Goal: Task Accomplishment & Management: Use online tool/utility

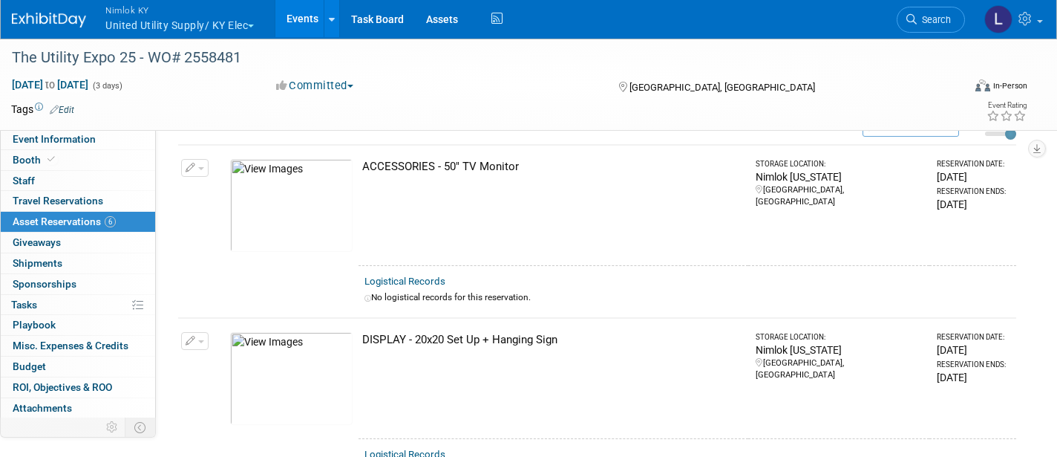
scroll to position [62, 0]
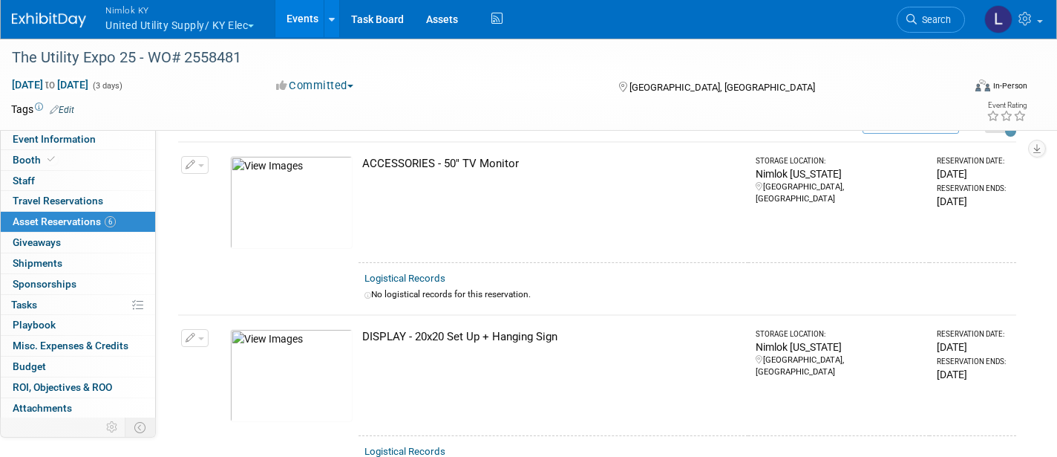
click at [423, 276] on link "Logistical Records" at bounding box center [405, 277] width 81 height 11
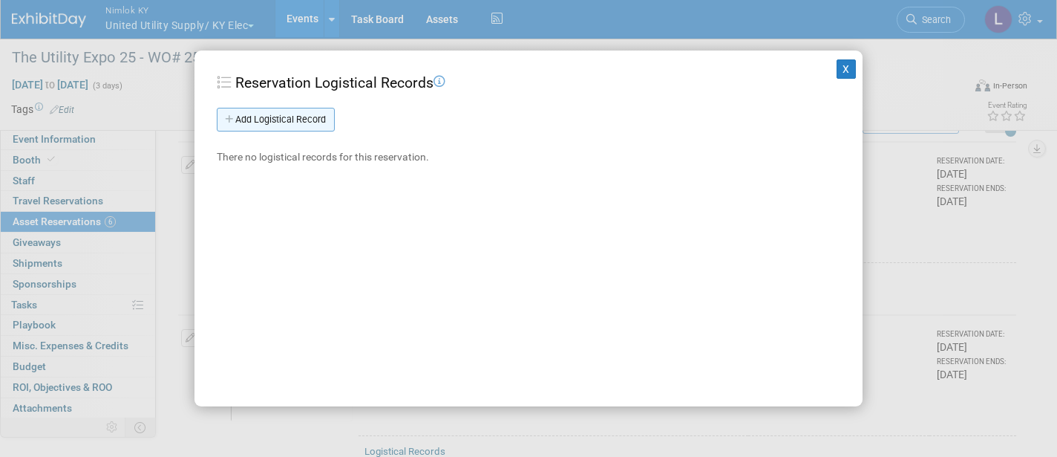
click at [304, 114] on link "Add Logistical Record" at bounding box center [276, 120] width 118 height 24
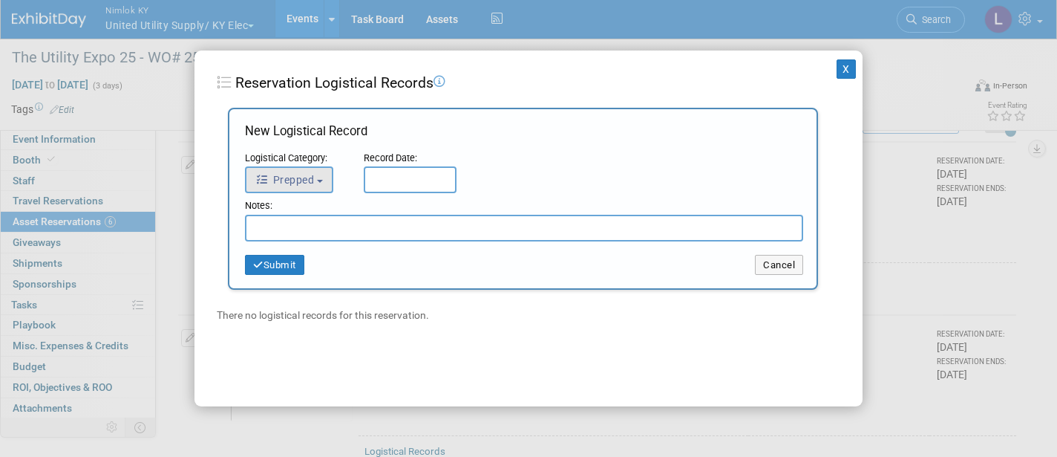
click at [320, 172] on button "Prepped" at bounding box center [289, 179] width 88 height 27
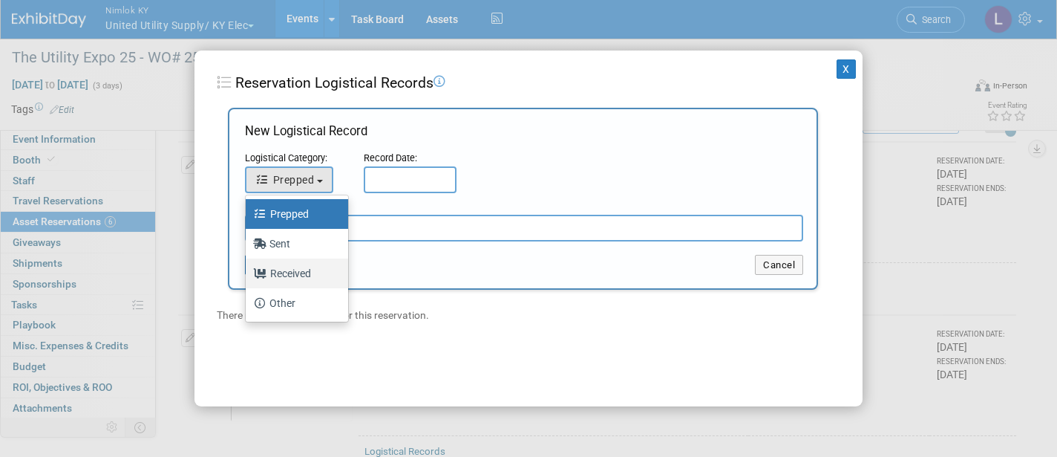
click at [290, 272] on label "Received" at bounding box center [293, 273] width 80 height 24
click at [248, 272] on input "Received" at bounding box center [243, 272] width 10 height 10
select select "3"
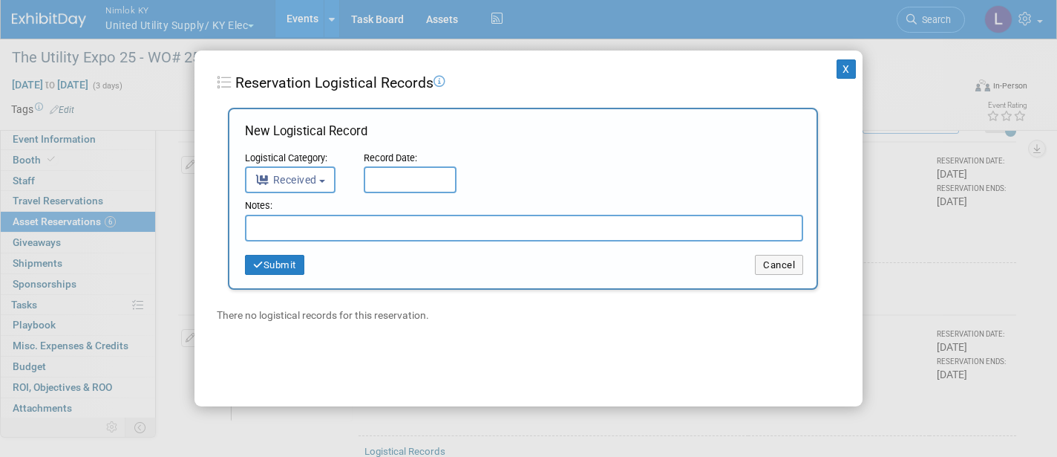
click at [388, 178] on input "text" at bounding box center [410, 179] width 93 height 27
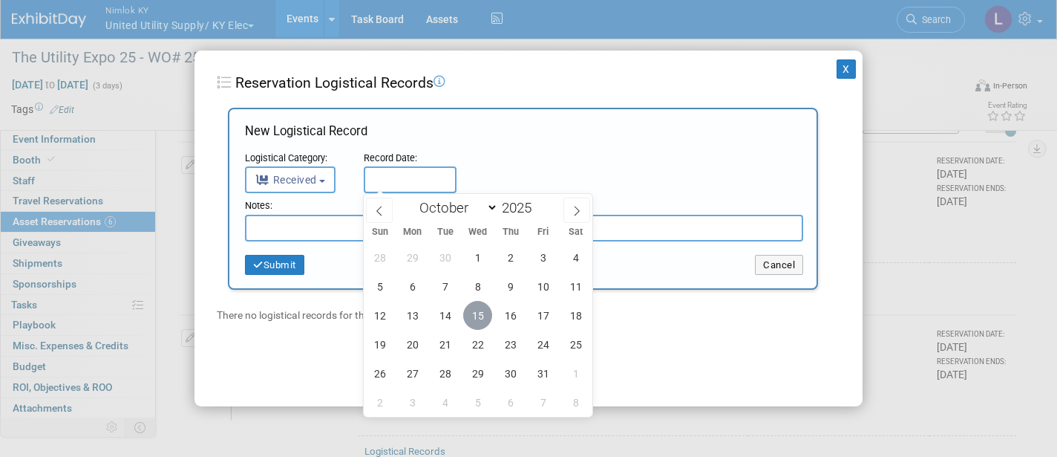
click at [477, 313] on span "15" at bounding box center [477, 315] width 29 height 29
type input "[DATE]"
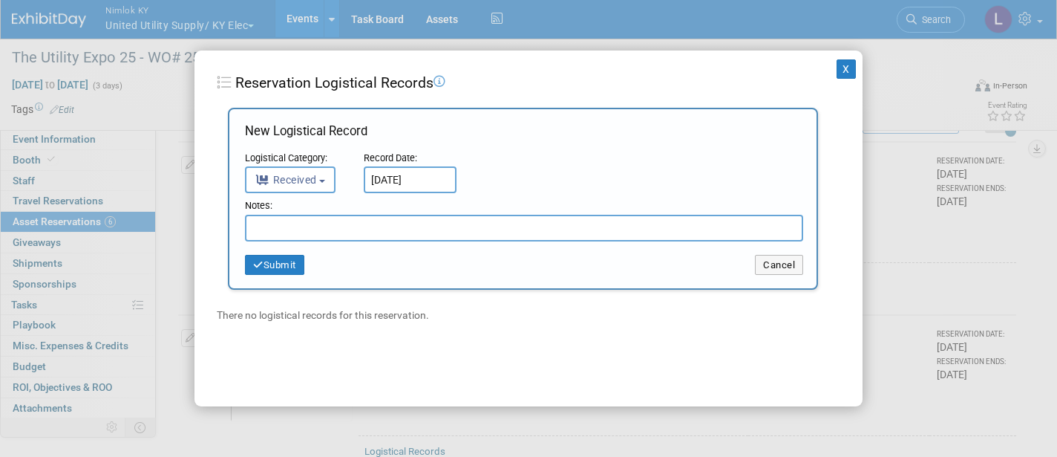
click at [307, 233] on input "text" at bounding box center [524, 228] width 558 height 27
type input "N"
type input "Remote did not return - One was supplied"
